Goal: Information Seeking & Learning: Learn about a topic

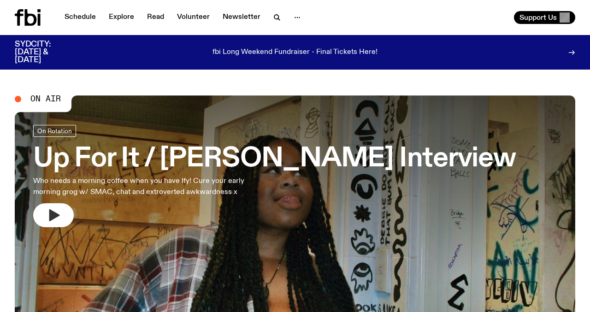
click at [59, 215] on icon "button" at bounding box center [53, 215] width 15 height 15
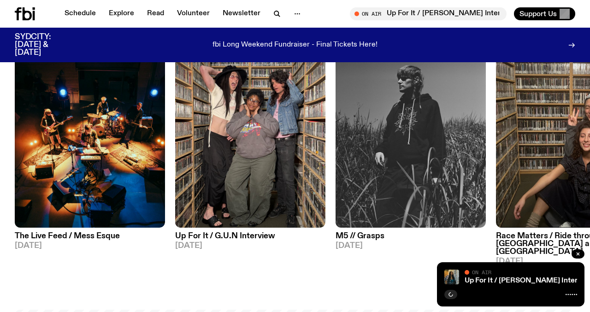
scroll to position [447, 0]
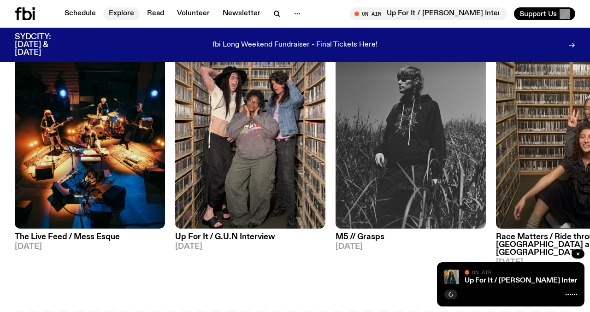
click at [117, 18] on link "Explore" at bounding box center [121, 13] width 36 height 13
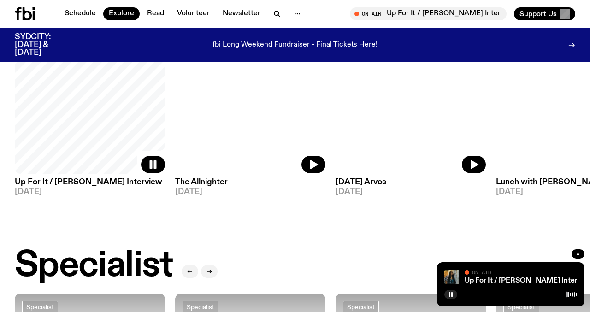
scroll to position [404, 0]
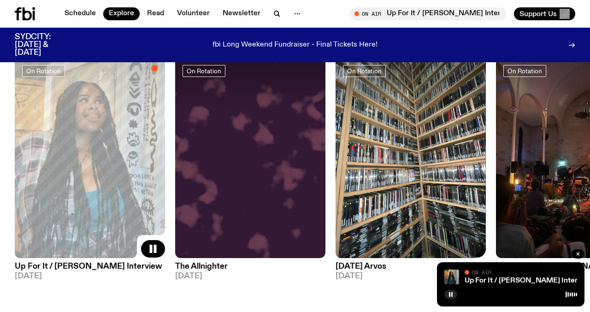
click at [428, 164] on img at bounding box center [410, 158] width 150 height 200
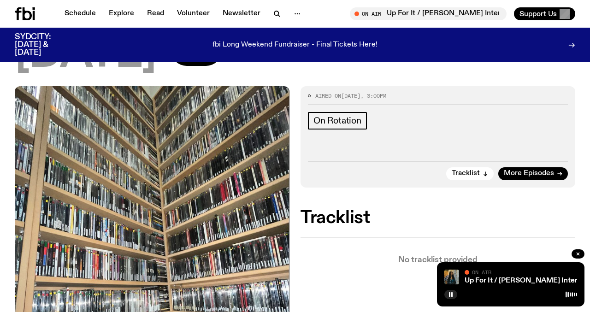
scroll to position [145, 0]
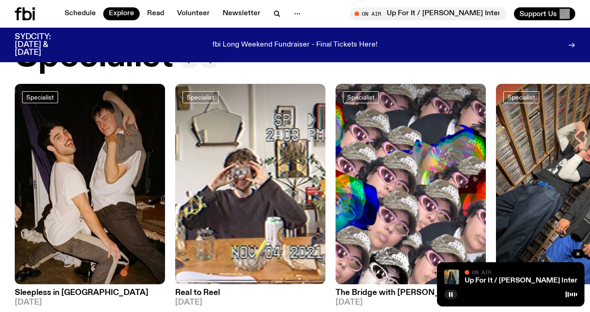
scroll to position [704, 0]
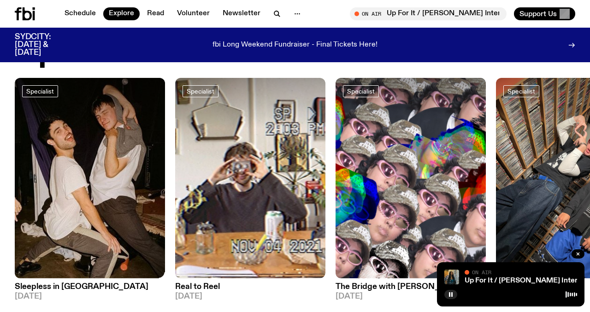
click at [98, 165] on img at bounding box center [90, 178] width 150 height 200
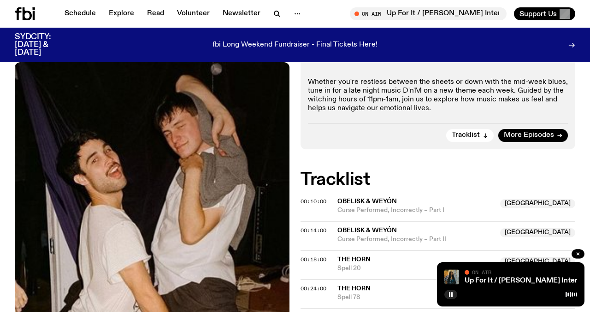
scroll to position [204, 0]
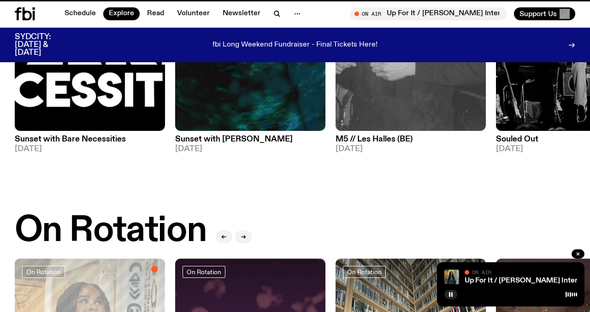
scroll to position [704, 0]
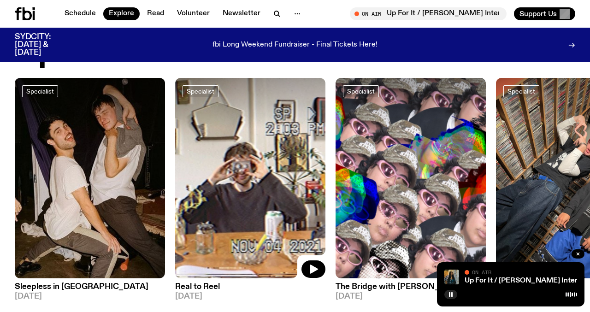
click at [241, 180] on img at bounding box center [250, 178] width 150 height 200
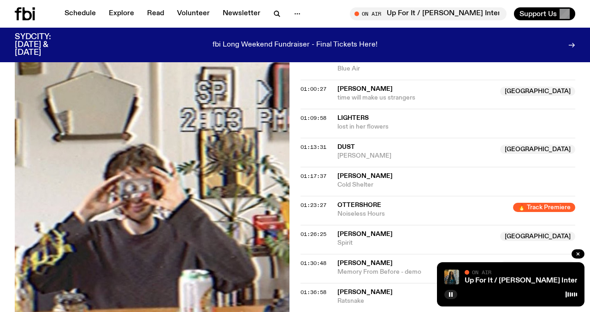
scroll to position [673, 0]
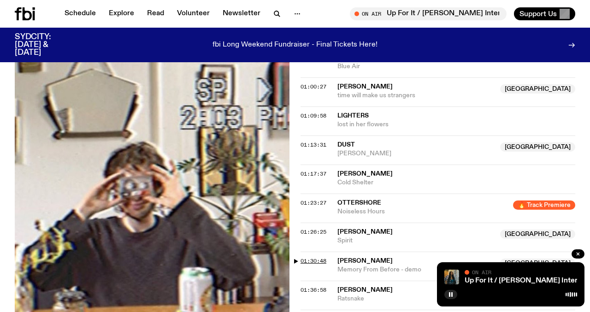
click at [316, 263] on span "01:30:48" at bounding box center [313, 260] width 26 height 7
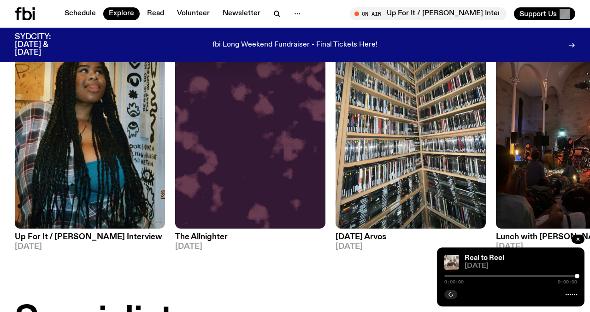
scroll to position [428, 0]
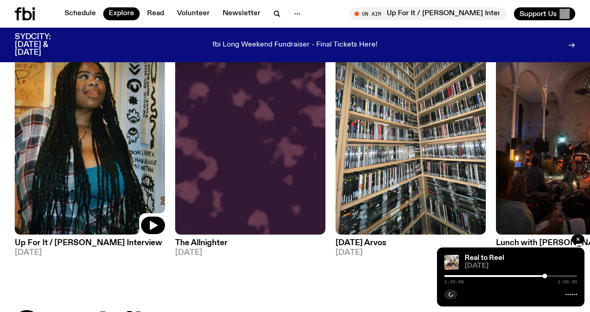
click at [142, 137] on img at bounding box center [90, 134] width 150 height 200
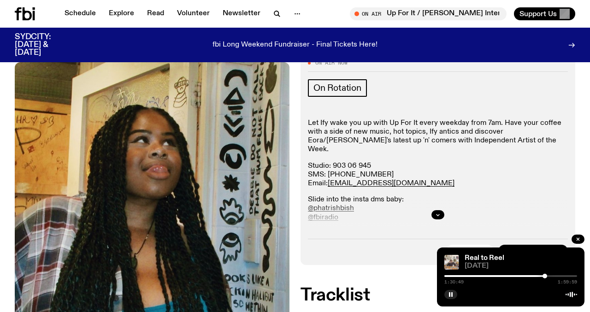
scroll to position [214, 0]
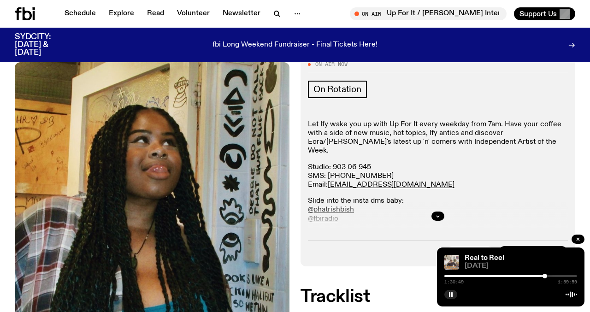
click at [430, 201] on div at bounding box center [438, 215] width 260 height 29
click at [434, 211] on button "button" at bounding box center [437, 215] width 13 height 9
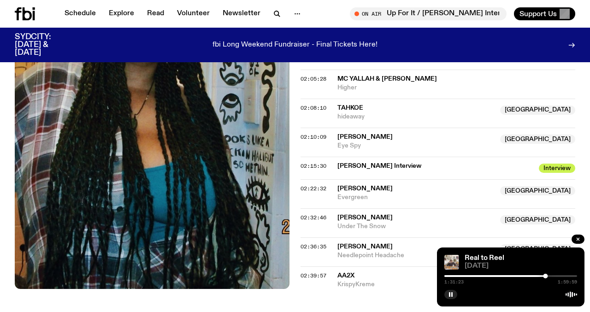
scroll to position [1169, 0]
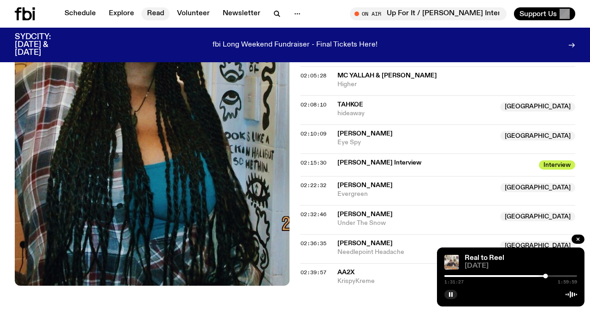
click at [155, 12] on link "Read" at bounding box center [155, 13] width 28 height 13
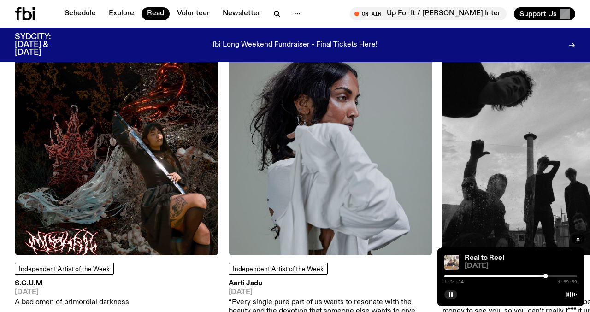
scroll to position [803, 0]
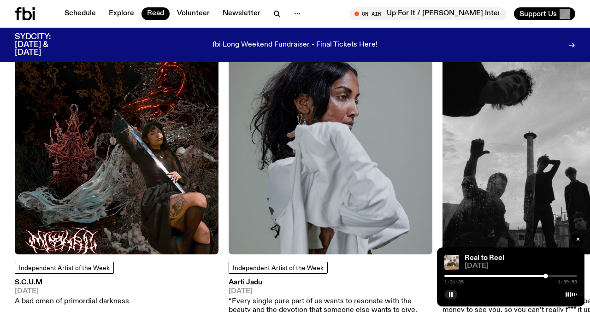
click at [111, 196] on img at bounding box center [117, 153] width 204 height 204
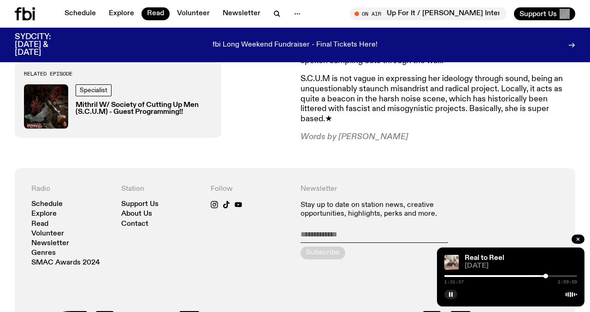
scroll to position [540, 0]
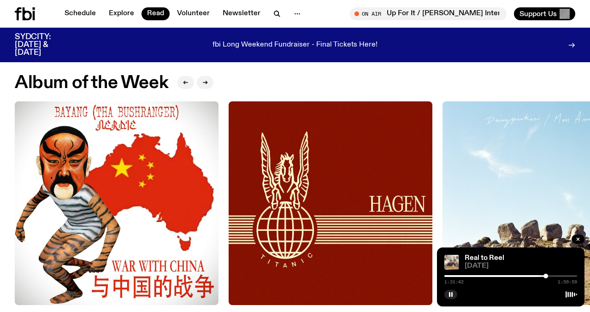
scroll to position [388, 0]
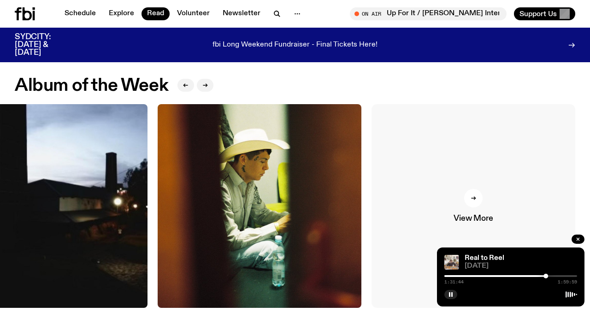
click at [478, 201] on div at bounding box center [473, 198] width 18 height 18
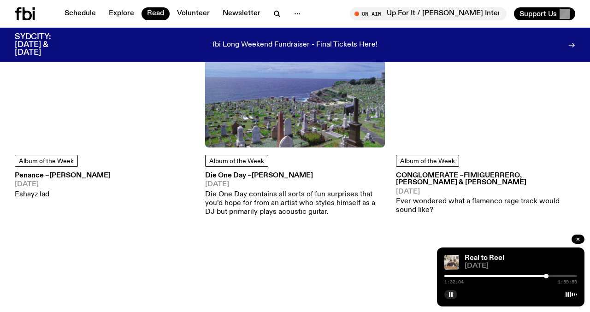
scroll to position [3821, 0]
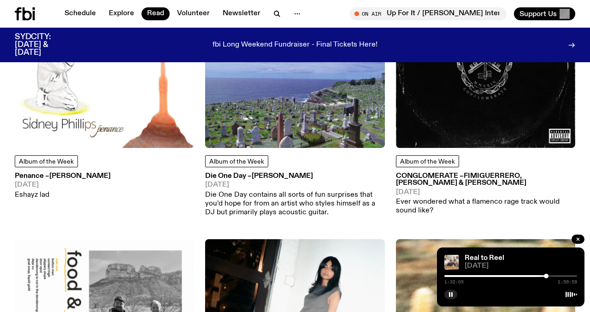
click at [326, 106] on img at bounding box center [294, 58] width 179 height 179
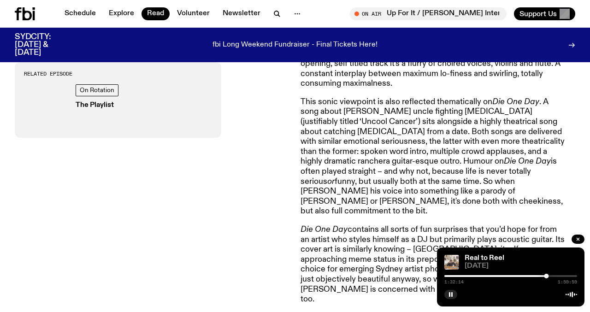
scroll to position [539, 0]
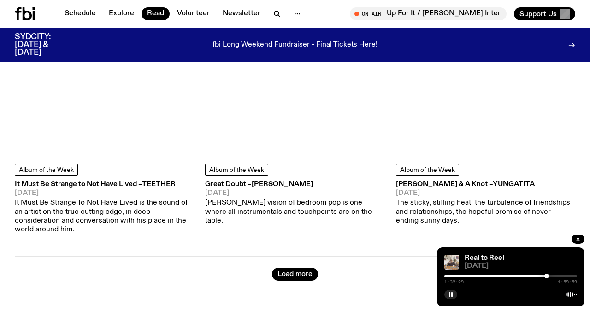
scroll to position [7724, 0]
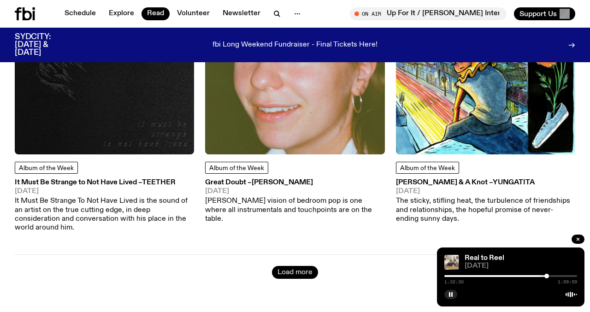
click at [305, 266] on button "Load more" at bounding box center [295, 272] width 46 height 13
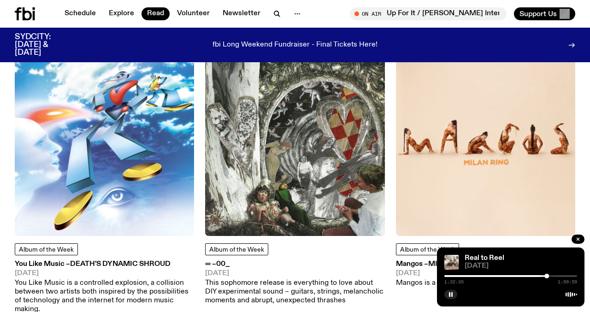
scroll to position [7140, 0]
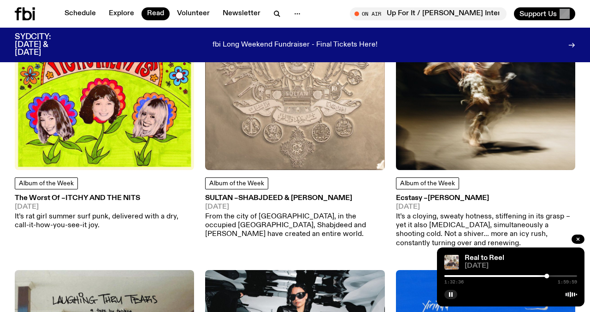
click at [499, 71] on img at bounding box center [485, 79] width 179 height 179
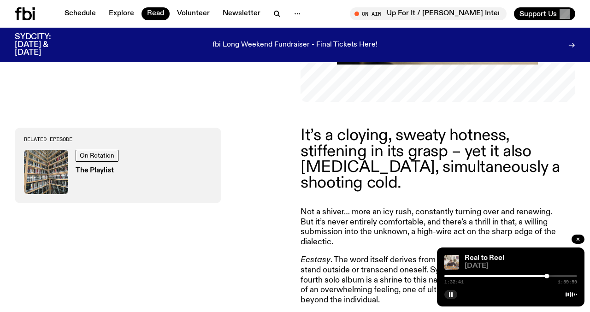
scroll to position [257, 0]
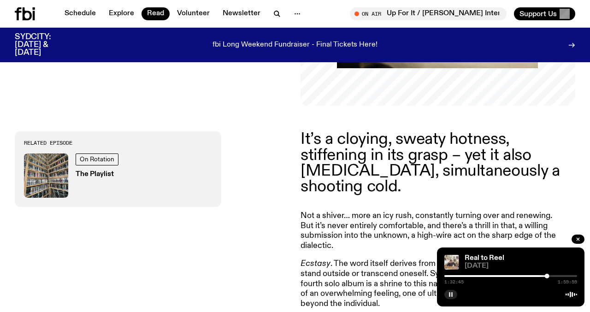
click at [445, 293] on button "button" at bounding box center [450, 294] width 13 height 9
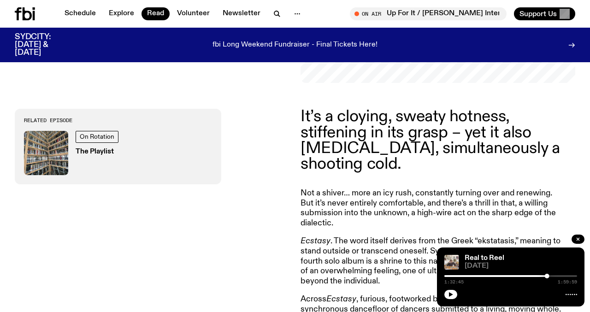
scroll to position [0, 0]
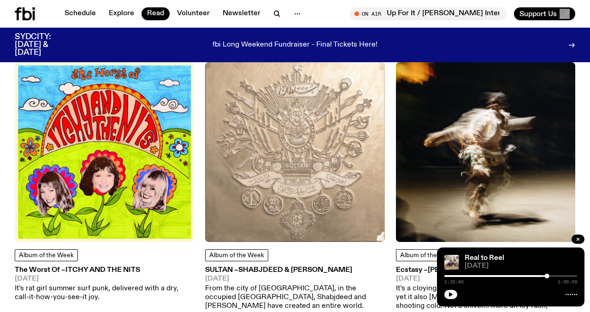
scroll to position [7068, 0]
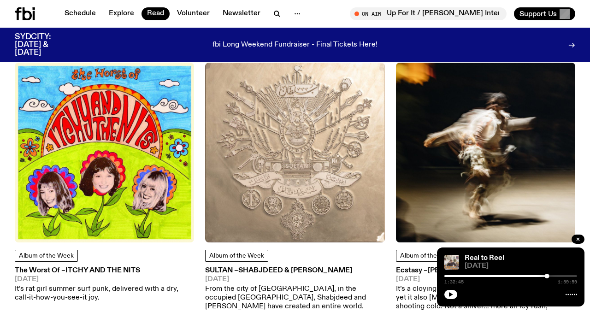
click at [258, 147] on img at bounding box center [294, 152] width 179 height 179
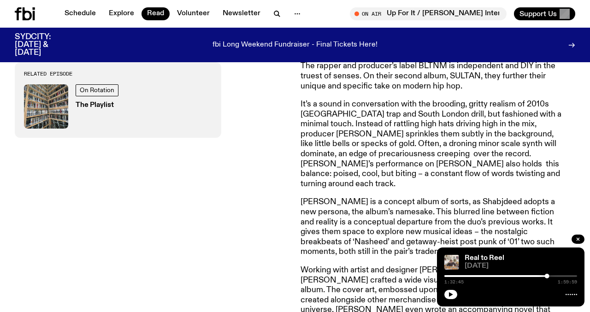
scroll to position [431, 0]
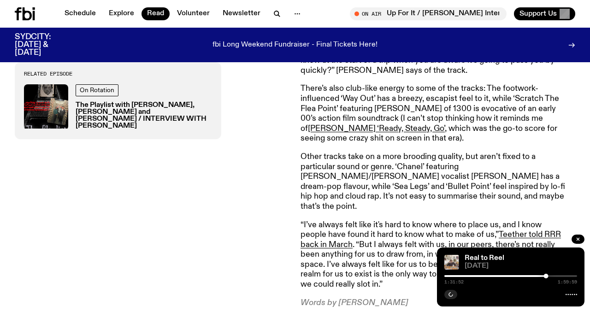
scroll to position [635, 0]
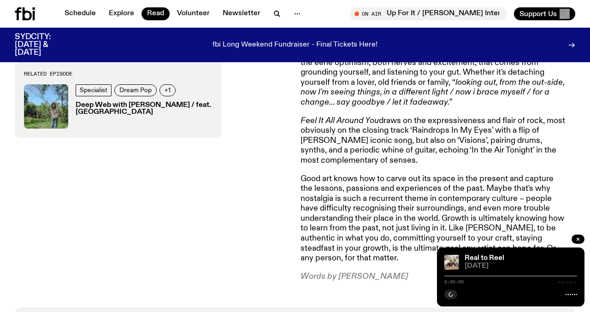
scroll to position [849, 0]
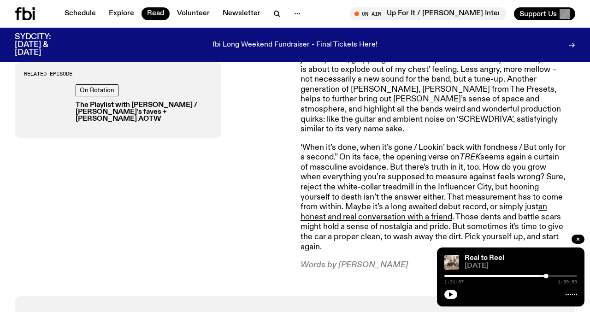
scroll to position [1002, 0]
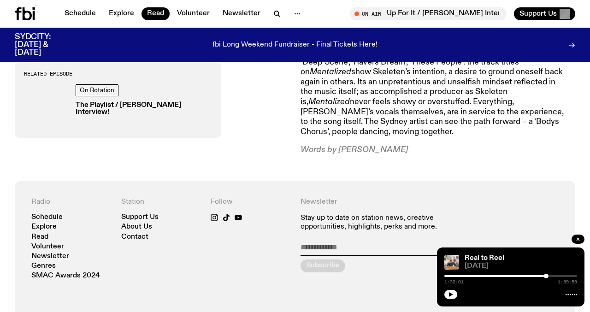
scroll to position [805, 0]
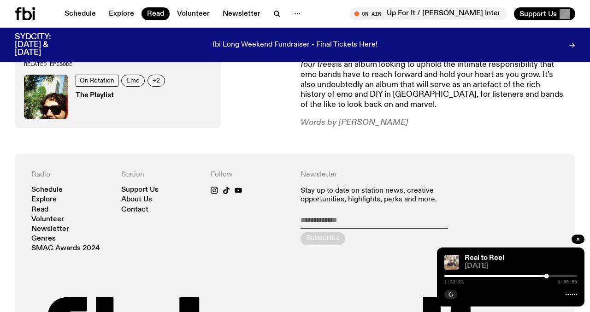
scroll to position [674, 0]
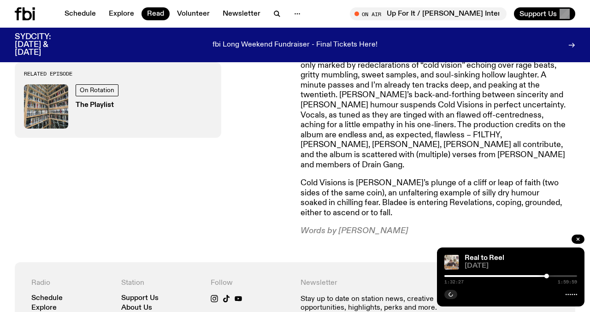
scroll to position [643, 0]
